Goal: Information Seeking & Learning: Learn about a topic

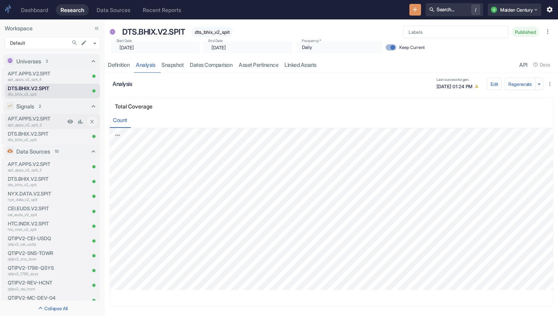
click at [43, 123] on p "apt_apps_v2_spit_2" at bounding box center [36, 125] width 57 height 6
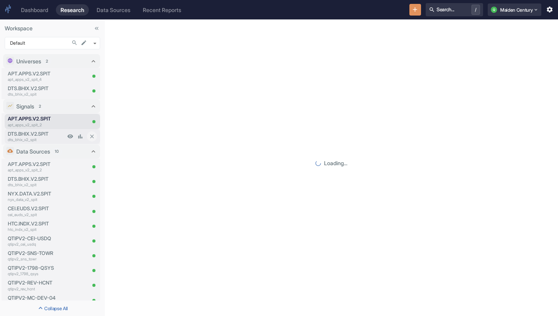
click at [41, 136] on p "DTS.BHIX.V2.SPIT" at bounding box center [36, 133] width 57 height 7
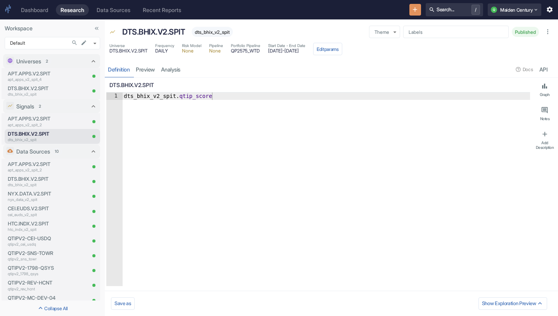
type textarea "x"
click at [176, 69] on link "analysis" at bounding box center [171, 69] width 26 height 16
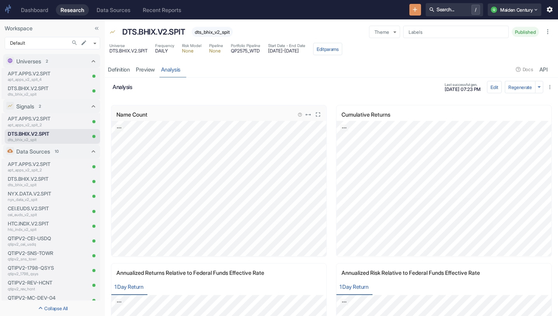
click at [321, 114] on icon "View in fullscreen" at bounding box center [318, 114] width 7 height 7
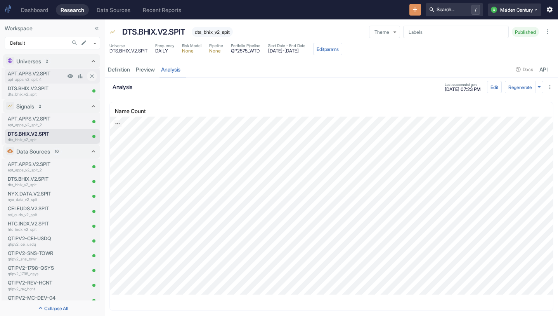
click at [31, 75] on p "APT.APPS.V2.SPIT" at bounding box center [36, 73] width 57 height 7
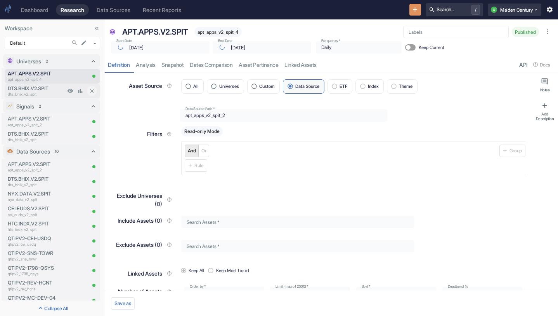
type textarea "x"
click at [38, 87] on p "DTS.BHIX.V2.SPIT" at bounding box center [36, 88] width 57 height 7
click at [54, 44] on body "Dashboard Research Data Sources Recent Reports Search... / Q Maiden Century Wor…" at bounding box center [279, 158] width 558 height 316
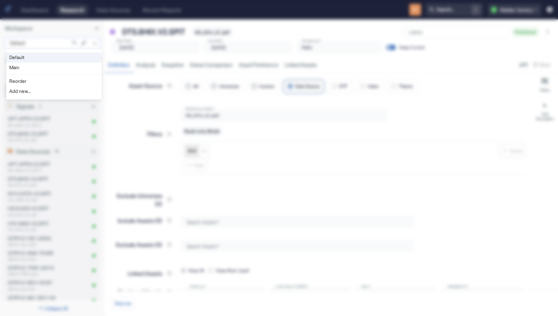
type textarea "x"
click at [45, 69] on li "Main" at bounding box center [54, 68] width 96 height 10
type input "1008"
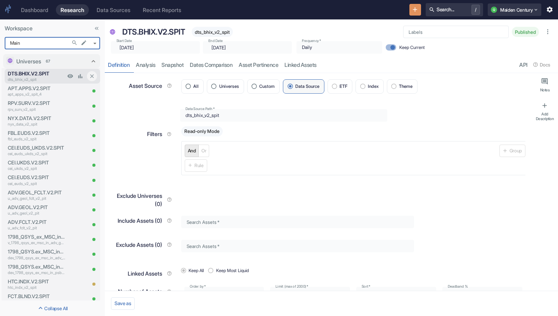
click at [49, 78] on p "dts_bhix_v2_spit" at bounding box center [36, 80] width 57 height 6
type textarea "x"
click at [151, 70] on link "analysis" at bounding box center [146, 65] width 26 height 16
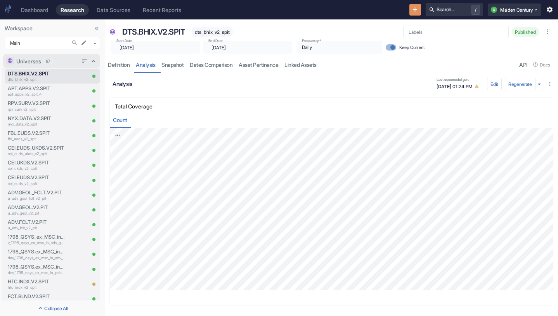
click at [63, 63] on div "Universes 67" at bounding box center [47, 61] width 62 height 8
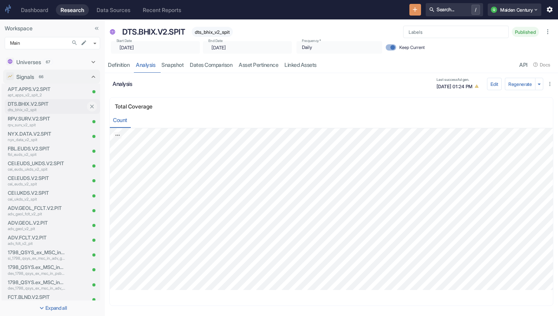
click at [46, 102] on p "DTS.BHIX.V2.SPIT" at bounding box center [47, 103] width 78 height 7
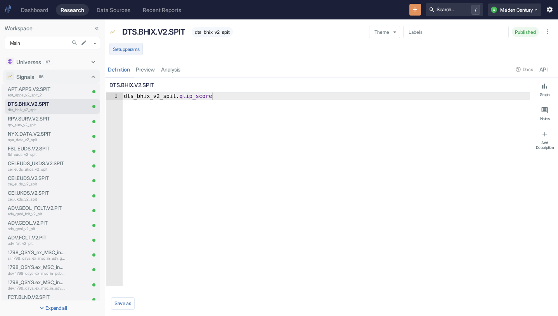
click at [136, 48] on button "Setup params" at bounding box center [126, 49] width 33 height 12
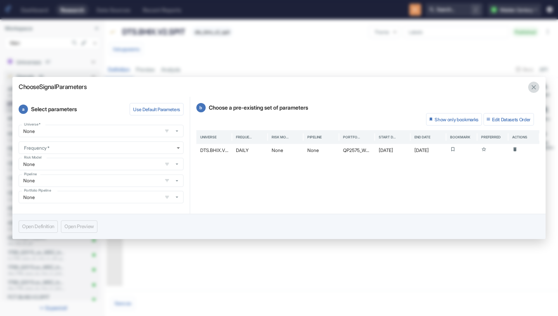
click at [531, 84] on icon "button" at bounding box center [534, 86] width 7 height 7
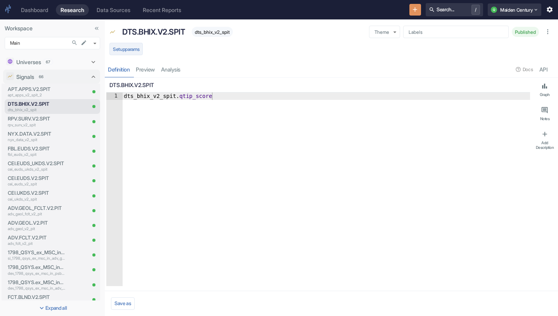
click at [138, 45] on button "Setup params" at bounding box center [126, 49] width 33 height 12
type textarea "x"
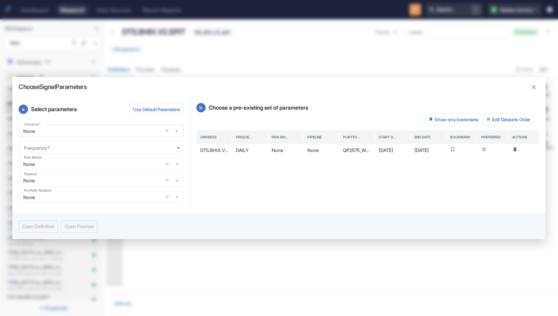
click at [83, 132] on input "None" at bounding box center [90, 131] width 139 height 7
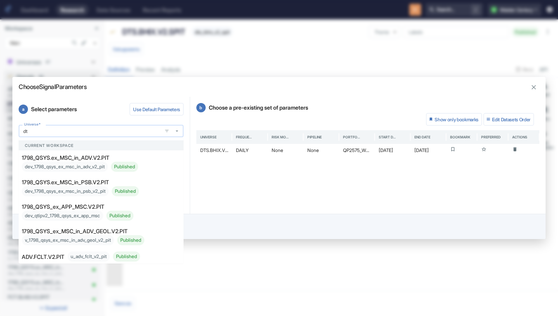
type input "dts"
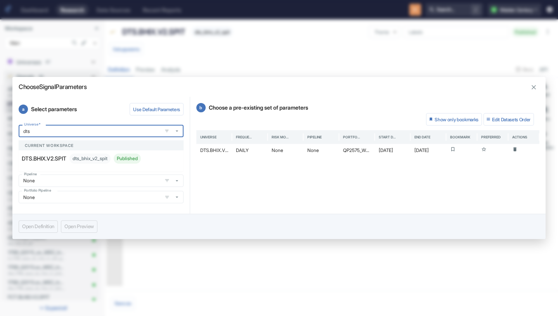
click at [59, 161] on p "DTS.BHIX.V2.SPIT" at bounding box center [44, 158] width 45 height 8
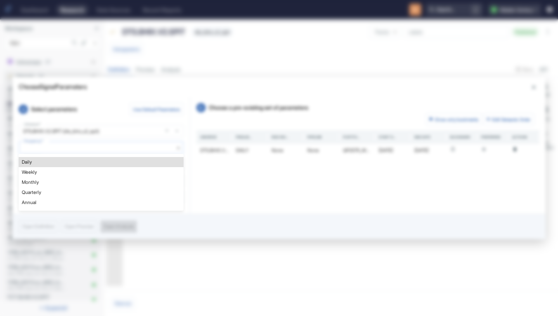
click at [56, 147] on body "Dashboard Research Data Sources Recent Reports Search... / Q Maiden Century Wor…" at bounding box center [279, 158] width 558 height 316
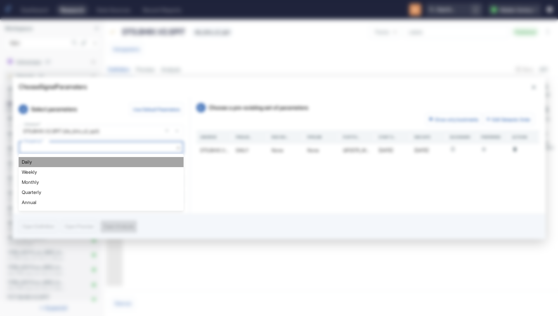
click at [53, 159] on li "Daily" at bounding box center [101, 162] width 165 height 10
type textarea "x"
type input "DAILY"
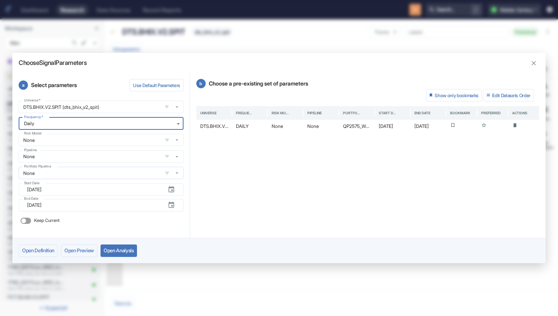
click at [58, 172] on input "None" at bounding box center [90, 173] width 139 height 7
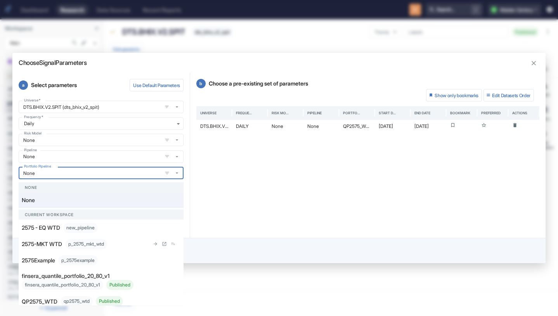
scroll to position [38, 0]
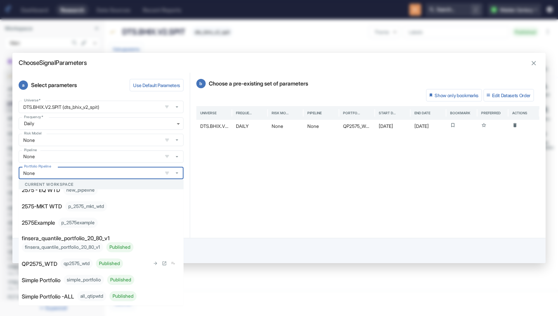
click at [54, 266] on p "QP2575_WTD" at bounding box center [40, 263] width 36 height 8
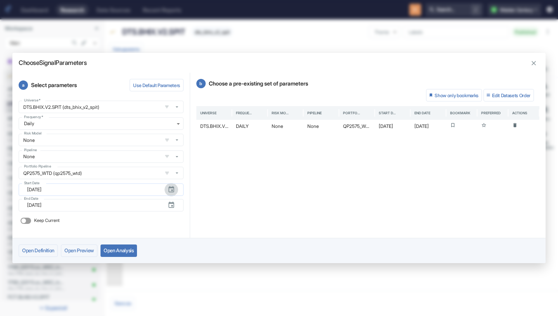
click at [175, 188] on icon "button" at bounding box center [171, 189] width 7 height 7
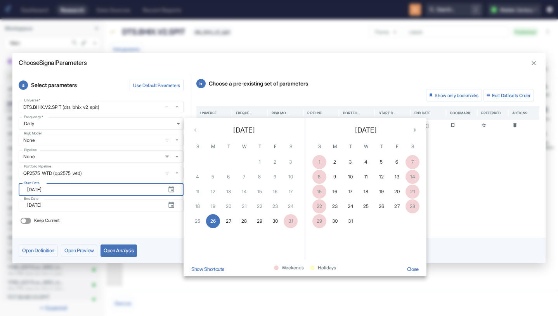
click at [418, 125] on div "[DATE]" at bounding box center [366, 128] width 121 height 21
click at [412, 129] on icon "Next month" at bounding box center [414, 129] width 7 height 7
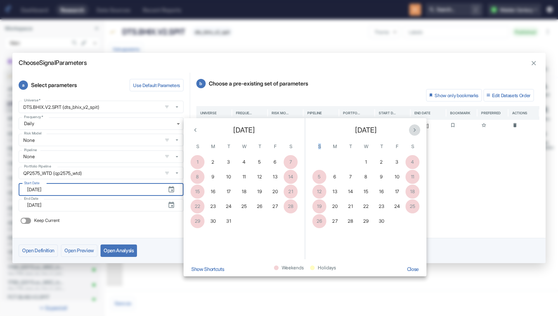
click at [412, 129] on icon "Next month" at bounding box center [414, 129] width 7 height 7
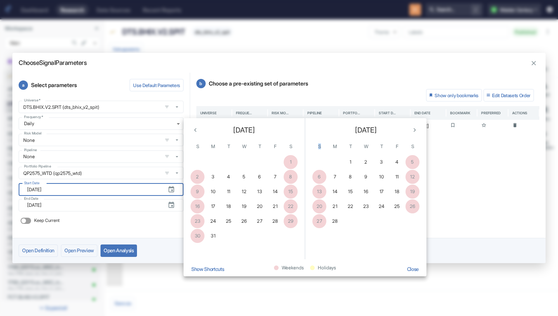
click at [412, 129] on icon "Next month" at bounding box center [414, 129] width 7 height 7
click at [333, 175] on button "7" at bounding box center [335, 177] width 14 height 14
type textarea "x"
type input "[DATE]"
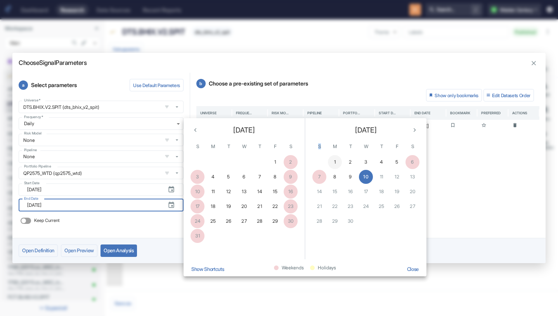
click at [330, 161] on button "1" at bounding box center [335, 162] width 14 height 14
type textarea "x"
type input "[DATE]"
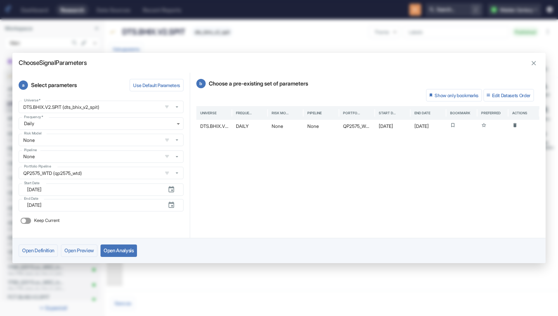
click at [131, 248] on button "Open Analysis" at bounding box center [119, 250] width 37 height 12
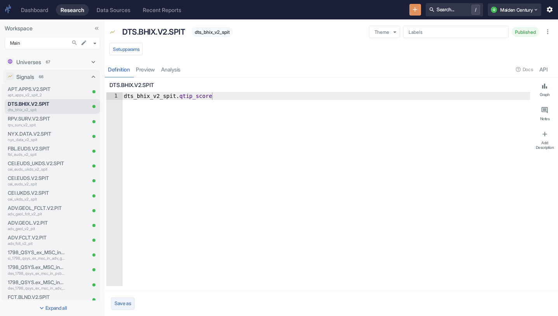
type textarea "x"
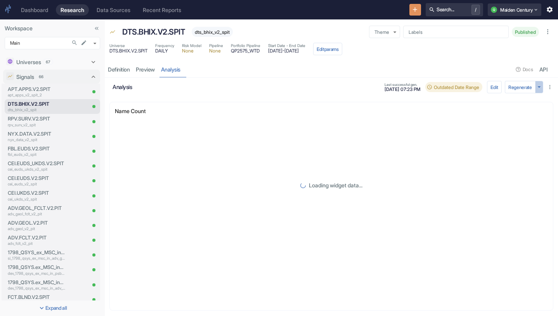
click at [540, 88] on icon "button" at bounding box center [539, 86] width 7 height 7
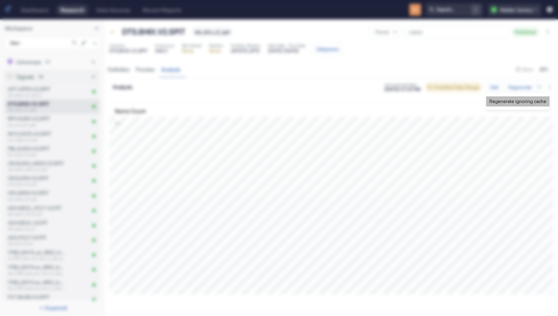
click at [507, 100] on li "Regenerate ignoring cache" at bounding box center [518, 101] width 63 height 10
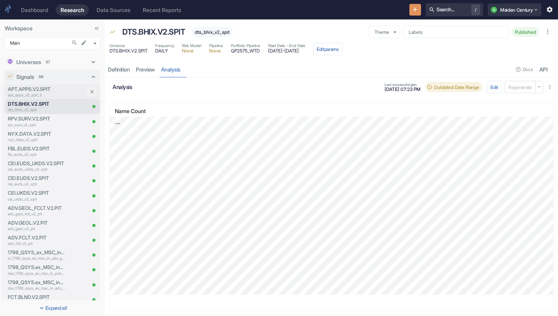
click at [42, 91] on p "APT.APPS.V2.SPIT" at bounding box center [47, 88] width 78 height 7
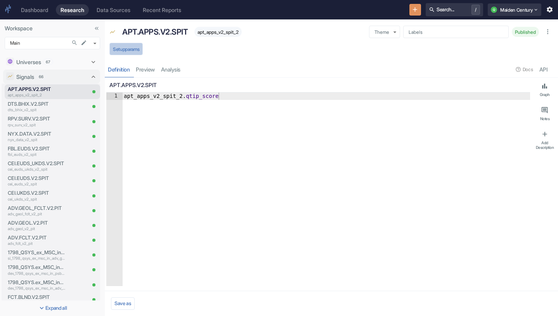
click at [140, 50] on button "Setup params" at bounding box center [126, 49] width 33 height 12
click at [138, 50] on button "Setup params" at bounding box center [126, 49] width 33 height 12
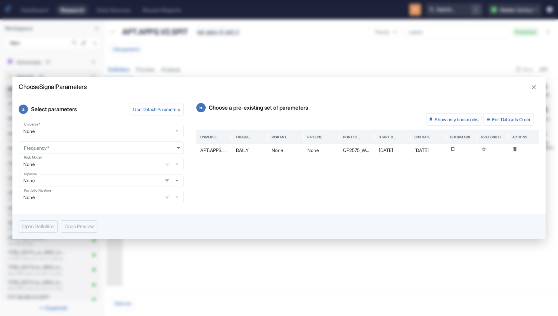
click at [91, 138] on div "Universe   * None Universe   * Frequency   * ​ Frequency   * Risk Model None Ri…" at bounding box center [101, 164] width 165 height 78
click at [101, 133] on input "None" at bounding box center [90, 131] width 139 height 7
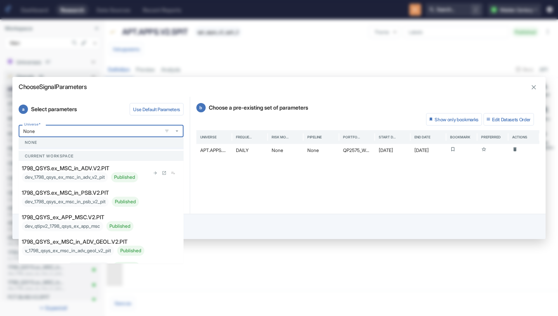
scroll to position [22, 0]
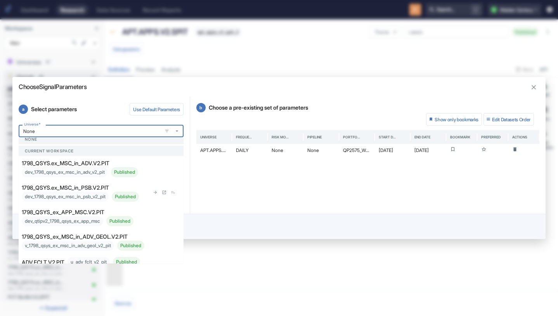
type textarea "x"
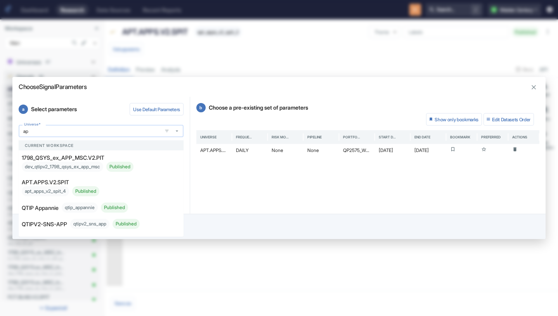
type input "app"
click at [63, 183] on p "APT.APPS.V2.SPIT" at bounding box center [45, 182] width 47 height 8
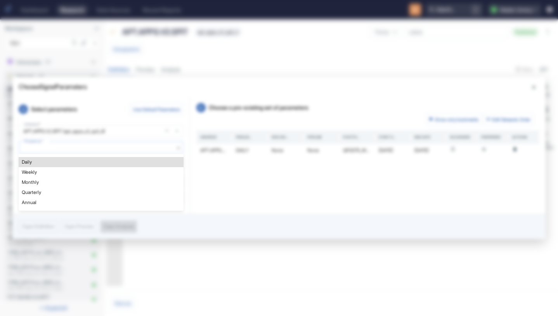
click at [77, 150] on body "Dashboard Research Data Sources Recent Reports Search... / Q Maiden Century Wor…" at bounding box center [279, 158] width 558 height 316
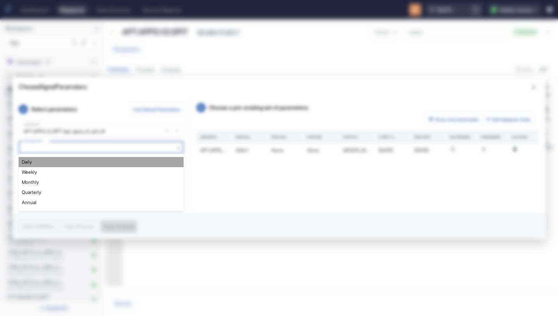
click at [64, 166] on li "Daily" at bounding box center [101, 162] width 165 height 10
type textarea "x"
type input "DAILY"
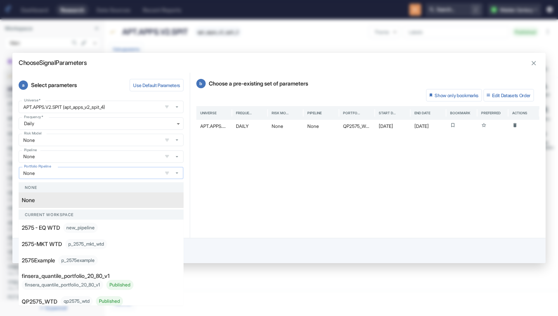
click at [72, 171] on input "None" at bounding box center [90, 173] width 139 height 7
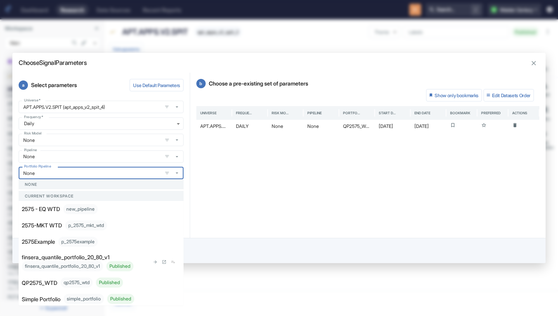
scroll to position [20, 0]
click at [53, 284] on p "QP2575_WTD" at bounding box center [40, 281] width 36 height 8
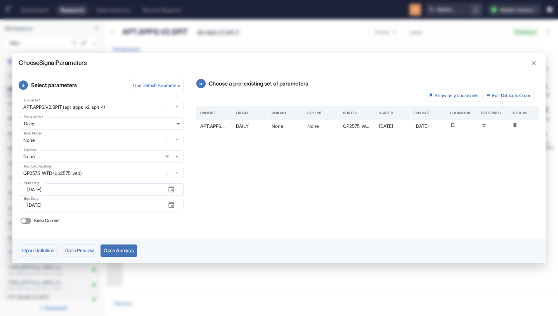
click at [172, 191] on icon "button" at bounding box center [171, 189] width 5 height 6
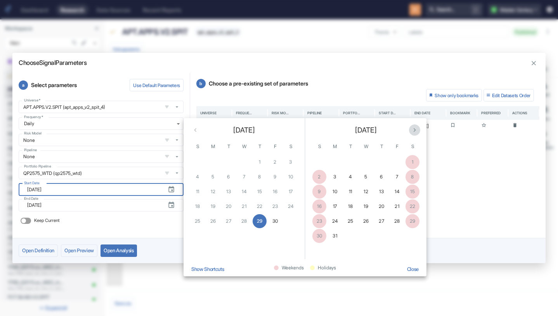
click at [415, 127] on icon "Next month" at bounding box center [414, 129] width 7 height 7
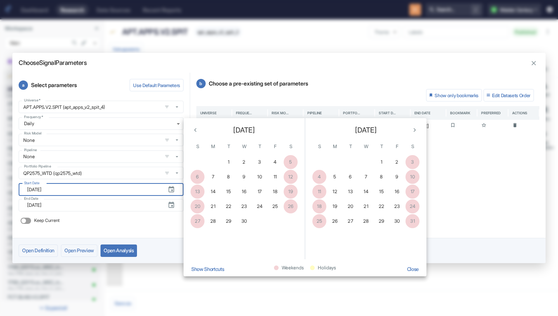
click at [415, 127] on icon "Next month" at bounding box center [414, 129] width 7 height 7
click at [278, 178] on button "10" at bounding box center [275, 177] width 14 height 14
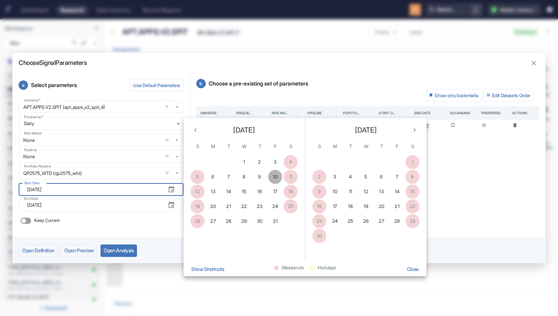
type textarea "x"
type input "[DATE]"
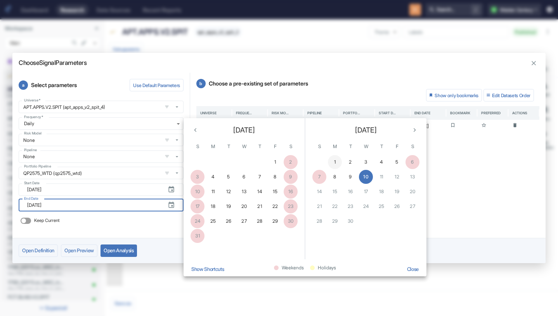
click at [336, 158] on button "1" at bounding box center [335, 162] width 14 height 14
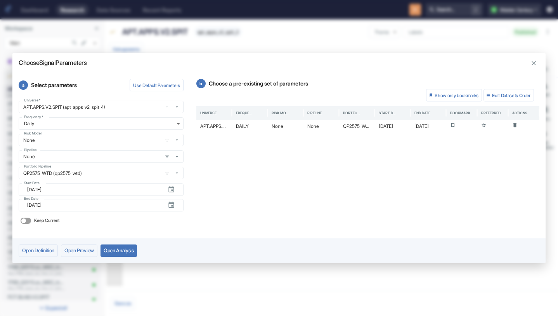
type textarea "x"
type input "[DATE]"
click at [130, 250] on button "Open Analysis" at bounding box center [119, 250] width 37 height 12
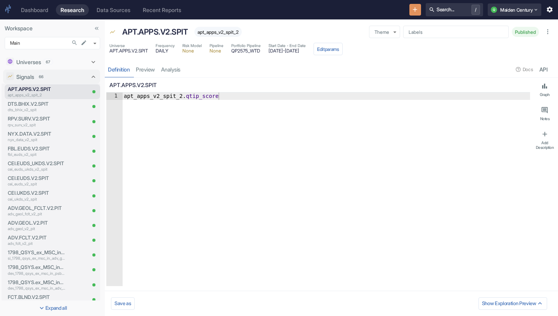
type textarea "x"
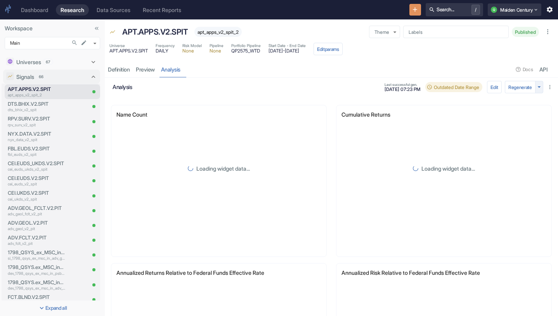
click at [541, 88] on icon "button" at bounding box center [539, 86] width 7 height 7
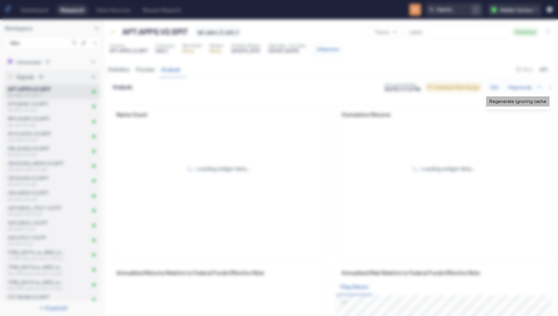
click at [523, 102] on li "Regenerate ignoring cache" at bounding box center [518, 101] width 63 height 10
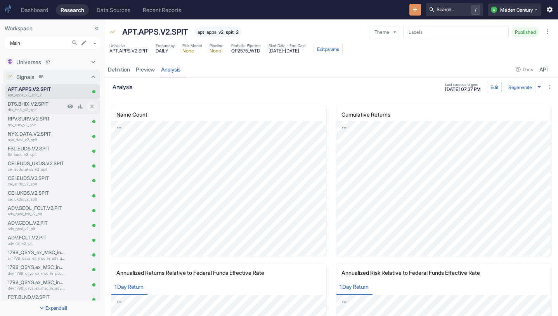
click at [52, 105] on p "DTS.BHIX.V2.SPIT" at bounding box center [36, 103] width 57 height 7
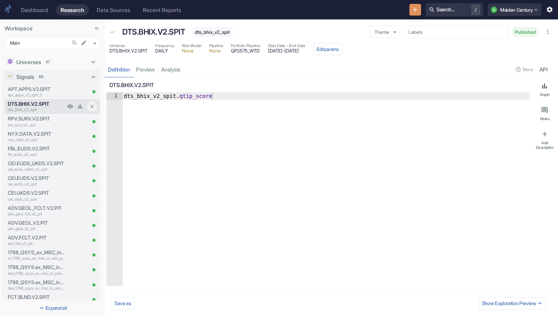
type textarea "x"
click at [170, 69] on link "analysis" at bounding box center [171, 69] width 26 height 16
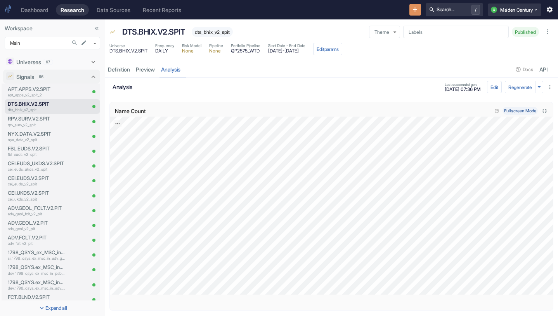
click at [547, 111] on icon "Close fullscreen" at bounding box center [545, 111] width 4 height 4
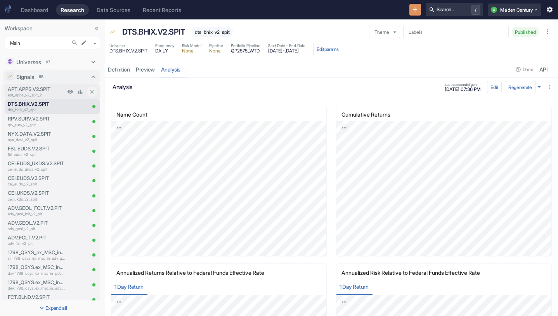
click at [36, 94] on p "apt_apps_v2_spit_2" at bounding box center [36, 95] width 57 height 6
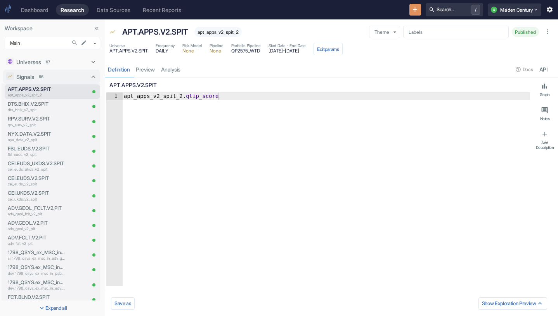
type textarea "x"
click at [176, 68] on link "analysis" at bounding box center [171, 69] width 26 height 16
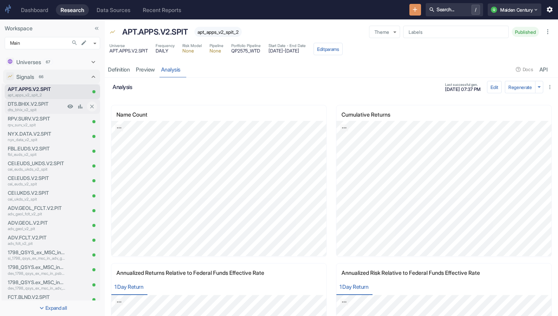
click at [50, 113] on div "DTS.BHIX.V2.SPIT dts_bhix_v2_spit" at bounding box center [35, 106] width 61 height 15
click at [52, 107] on p "dts_bhix_v2_spit" at bounding box center [36, 110] width 57 height 6
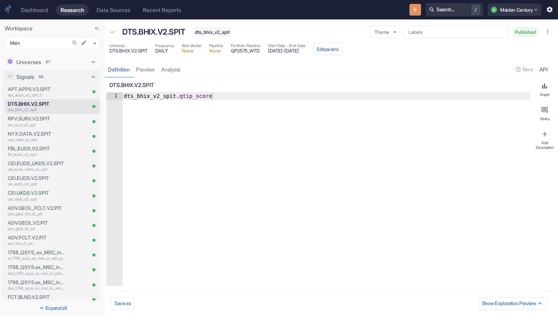
click at [175, 73] on div "Definition preview analysis Docs API" at bounding box center [332, 69] width 454 height 16
type textarea "x"
click at [172, 69] on link "analysis" at bounding box center [171, 69] width 26 height 16
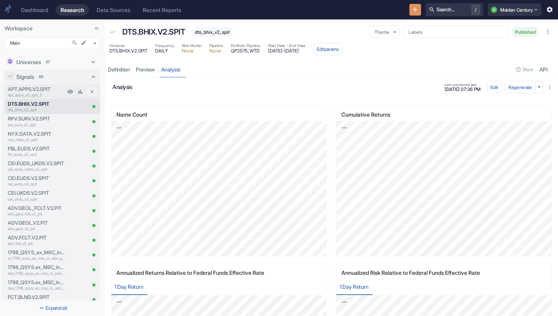
click at [51, 91] on p "APT.APPS.V2.SPIT" at bounding box center [36, 88] width 57 height 7
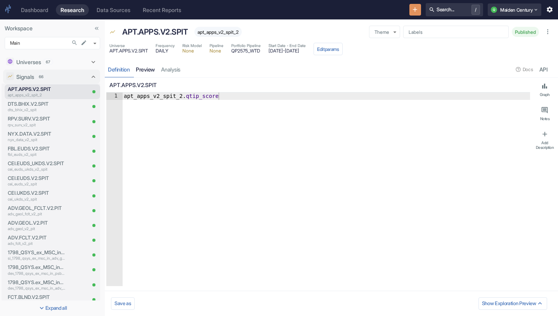
type textarea "x"
click at [168, 72] on link "analysis" at bounding box center [171, 69] width 26 height 16
